Goal: Information Seeking & Learning: Find specific fact

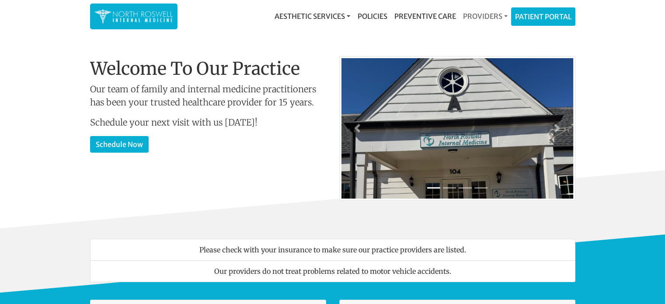
click at [473, 17] on link "Providers" at bounding box center [485, 16] width 52 height 18
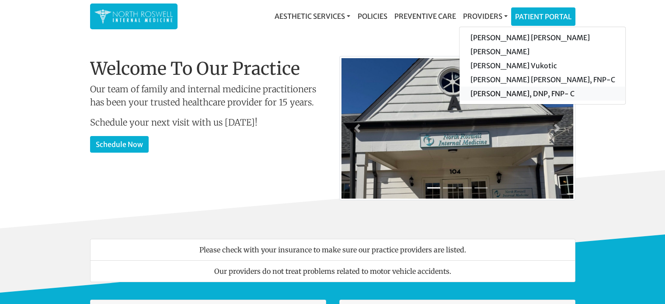
click at [478, 97] on link "[PERSON_NAME], DNP, FNP- C" at bounding box center [543, 94] width 166 height 14
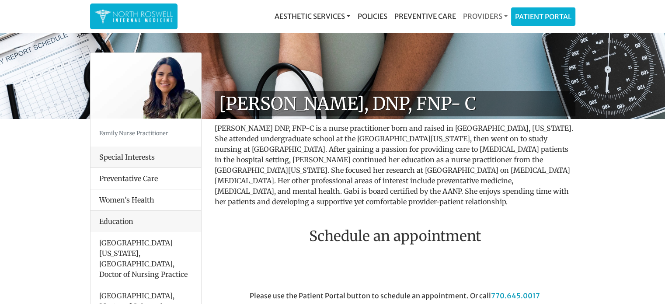
click at [481, 12] on link "Providers" at bounding box center [485, 16] width 52 height 18
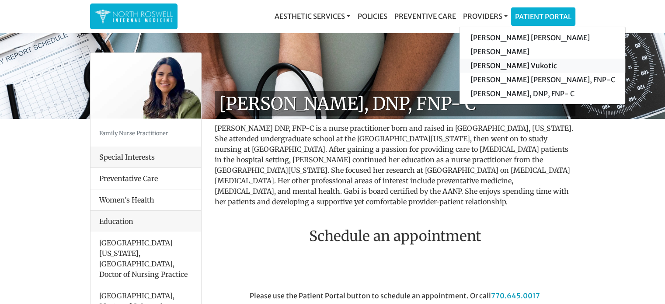
click at [487, 67] on link "[PERSON_NAME] Vukotic" at bounding box center [543, 66] width 166 height 14
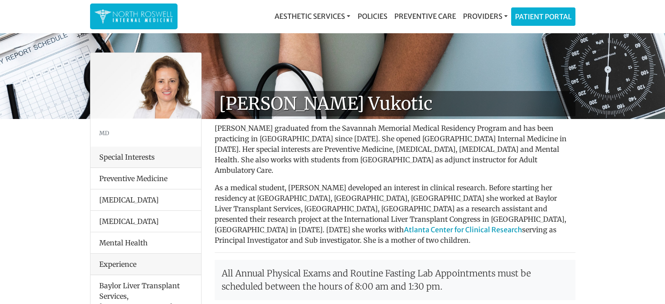
click at [323, 108] on h1 "[PERSON_NAME] Vukotic" at bounding box center [395, 103] width 361 height 25
copy h1 "Vukotic"
click at [269, 111] on h1 "[PERSON_NAME] Vukotic" at bounding box center [395, 103] width 361 height 25
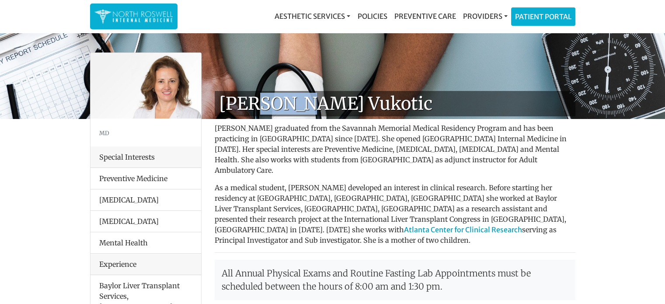
copy h1 "Goga"
